Goal: Find specific page/section: Find specific page/section

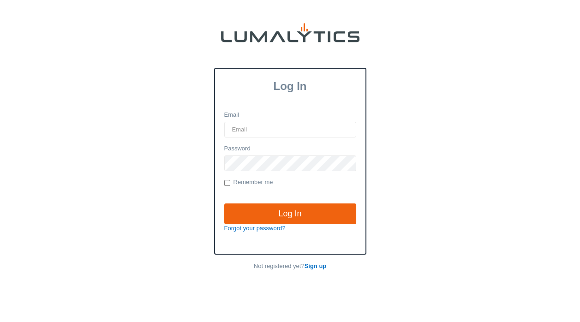
click at [263, 128] on input "Email" at bounding box center [290, 130] width 132 height 16
type input "KForster@ValleyTruckParts.com"
click at [224, 204] on input "Log In" at bounding box center [290, 214] width 132 height 21
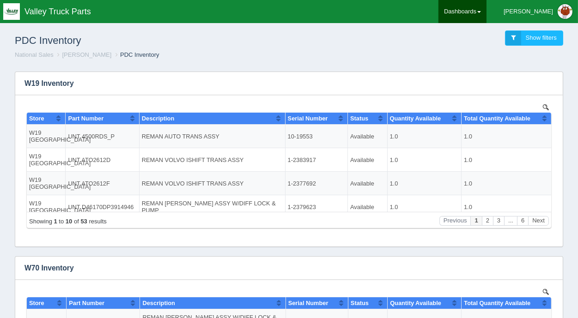
click at [486, 13] on link "Dashboards" at bounding box center [462, 11] width 48 height 23
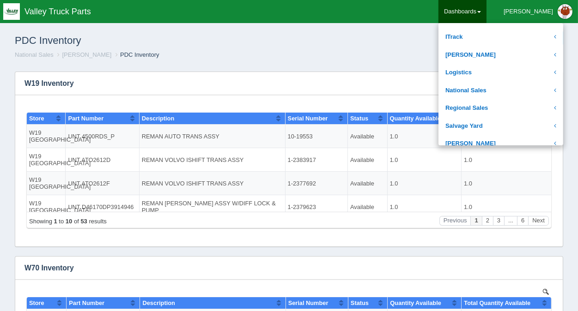
scroll to position [139, 0]
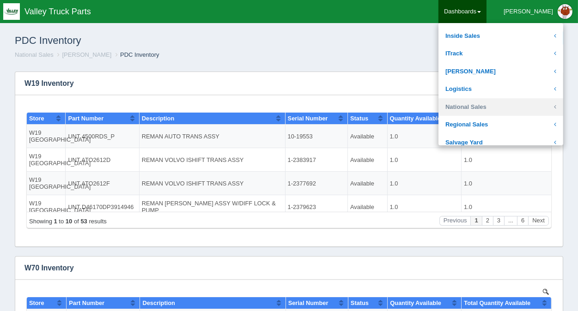
click at [484, 104] on link "National Sales" at bounding box center [500, 107] width 125 height 18
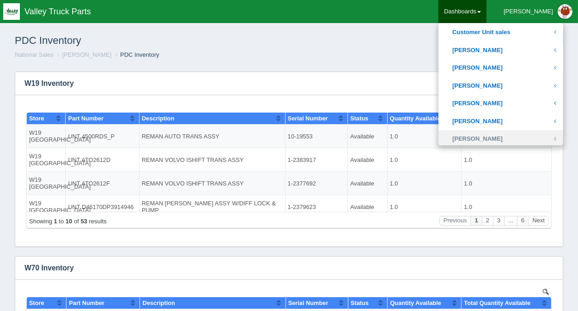
scroll to position [277, 0]
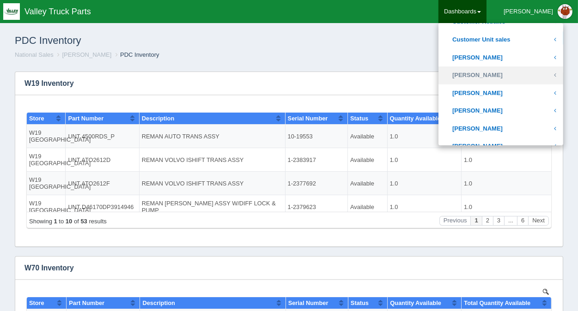
click at [494, 72] on link "[PERSON_NAME]" at bounding box center [500, 75] width 125 height 18
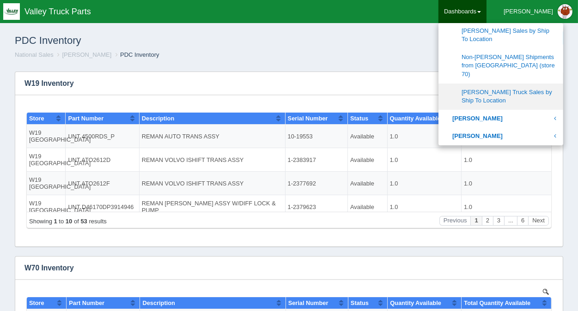
scroll to position [323, 0]
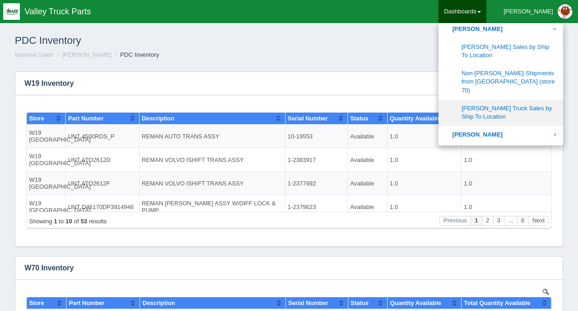
click at [507, 100] on link "[PERSON_NAME] Truck Sales by Ship To Location" at bounding box center [500, 113] width 125 height 26
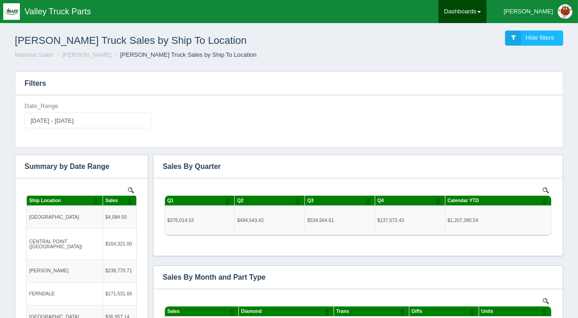
click at [481, 12] on span at bounding box center [479, 12] width 4 height 2
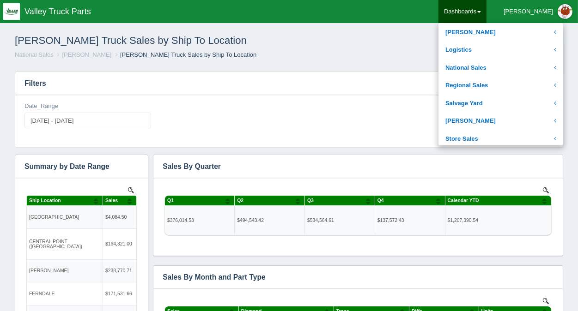
scroll to position [185, 0]
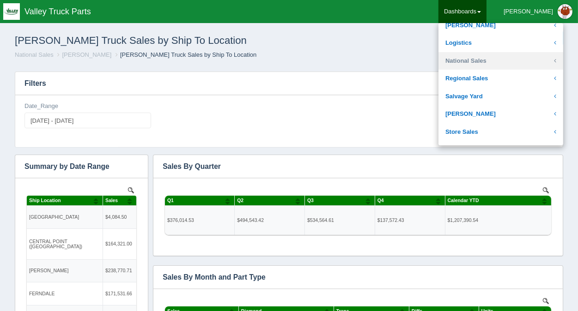
click at [490, 61] on link "National Sales" at bounding box center [500, 61] width 125 height 18
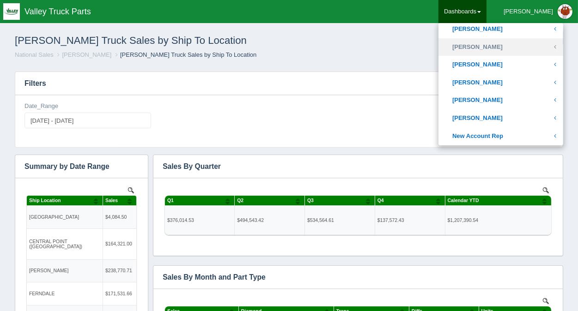
scroll to position [369, 0]
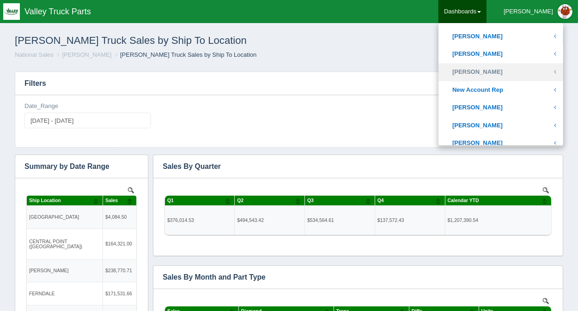
click at [491, 70] on link "[PERSON_NAME]" at bounding box center [500, 72] width 125 height 18
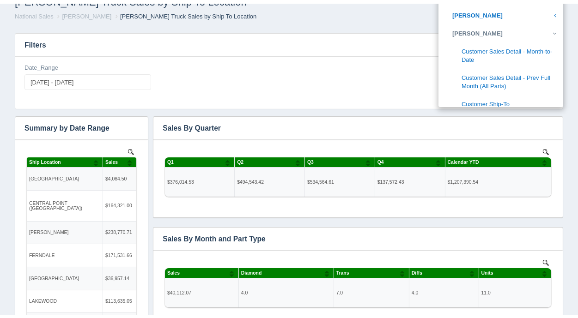
scroll to position [55, 0]
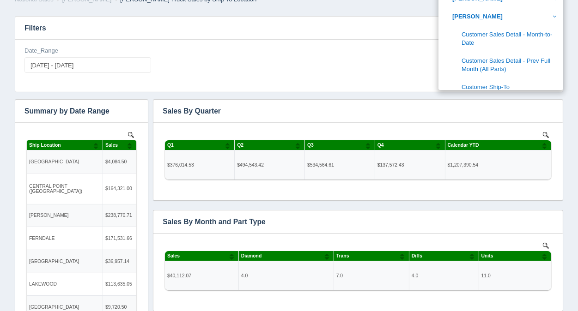
click at [408, 56] on div "Date_Range [DATE] - [DATE]" at bounding box center [289, 64] width 536 height 34
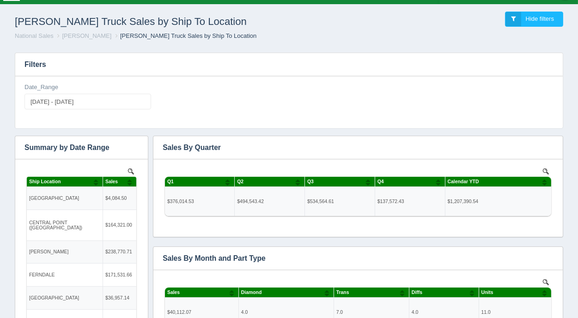
scroll to position [0, 0]
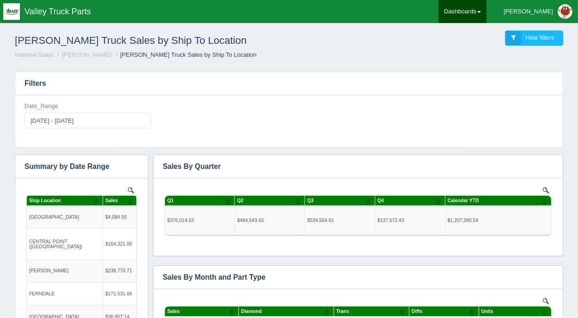
click at [486, 13] on link "Dashboards" at bounding box center [462, 11] width 48 height 23
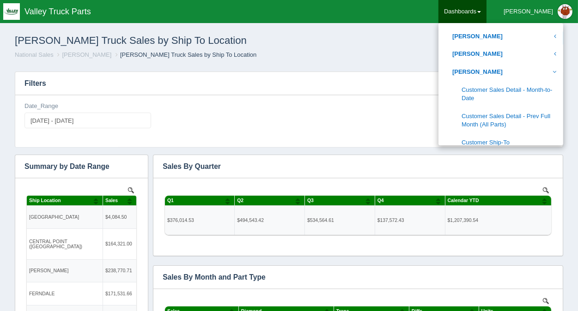
click at [308, 48] on div "[PERSON_NAME] Truck Sales by Ship To Location Hide filters" at bounding box center [288, 38] width 563 height 25
